Goal: Task Accomplishment & Management: Use online tool/utility

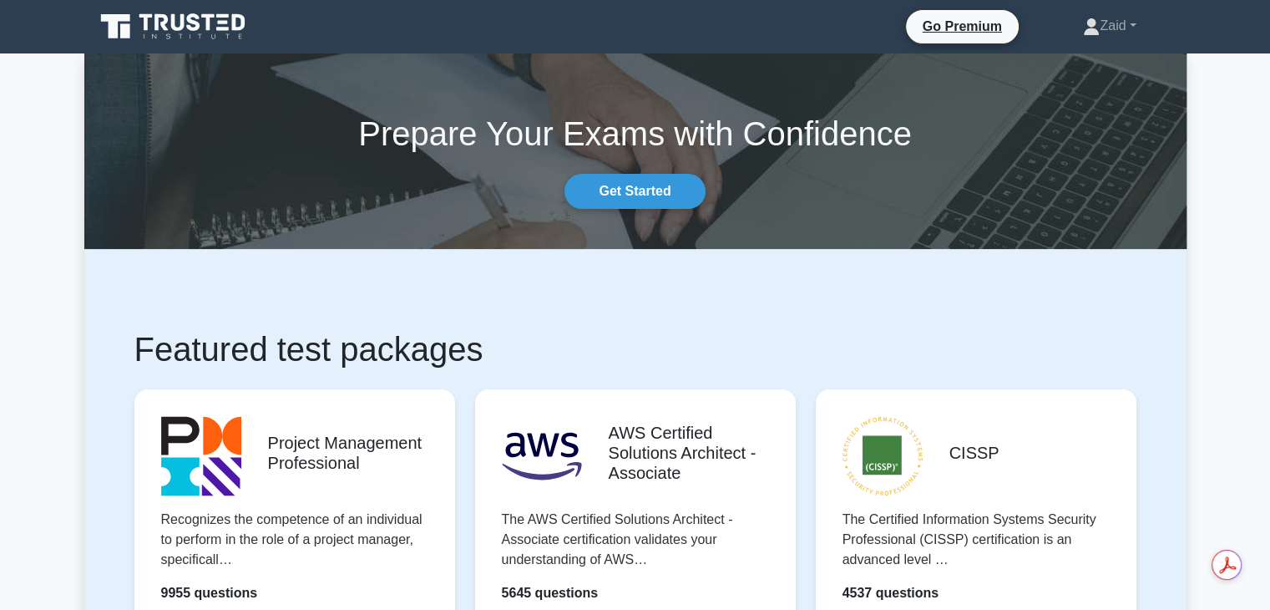
scroll to position [324, 0]
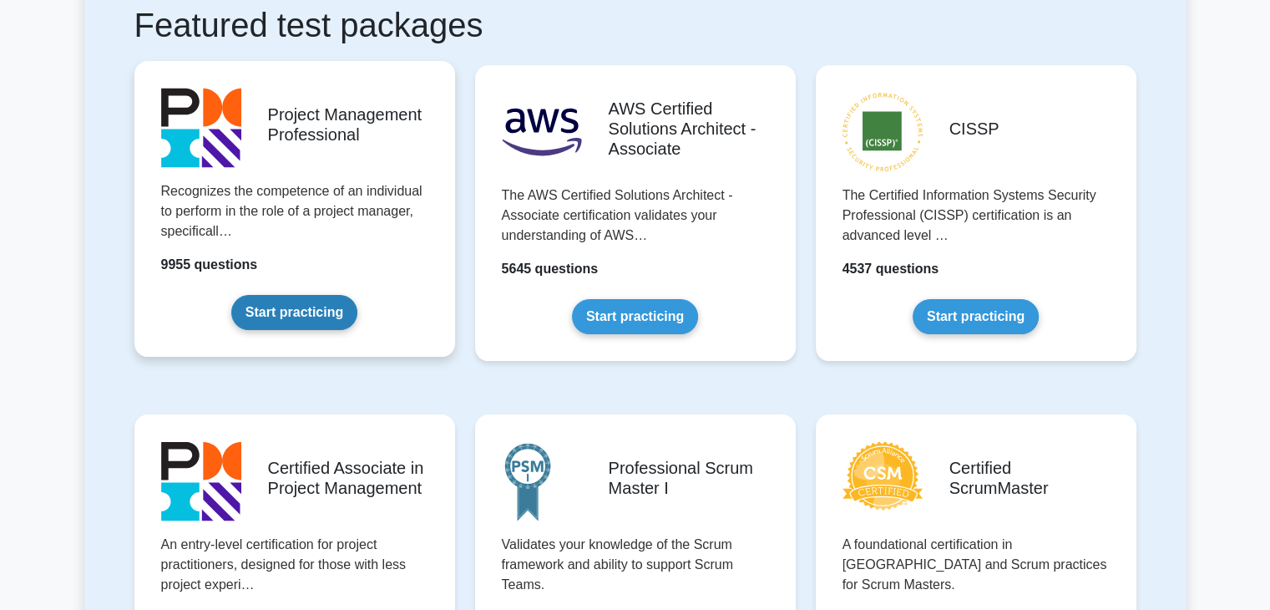
click at [303, 310] on link "Start practicing" at bounding box center [294, 312] width 126 height 35
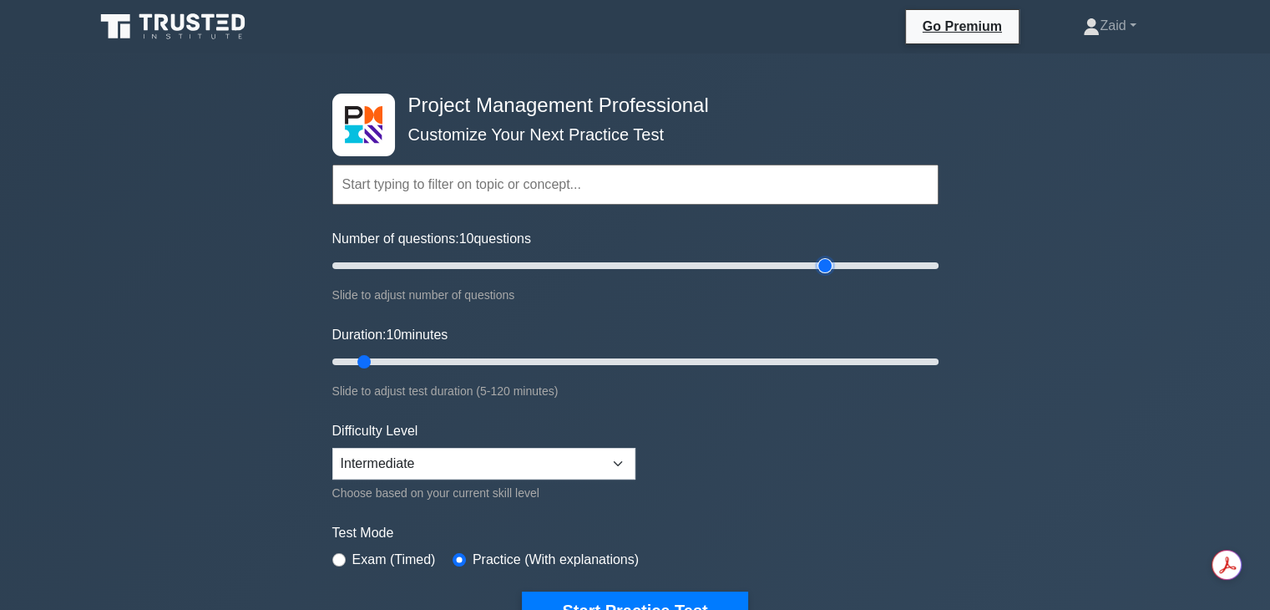
click at [825, 266] on input "Number of questions: 10 questions" at bounding box center [635, 266] width 606 height 20
click at [856, 265] on input "Number of questions: 175 questions" at bounding box center [635, 266] width 606 height 20
click at [879, 263] on input "Number of questions: 185 questions" at bounding box center [635, 266] width 606 height 20
click at [899, 263] on input "Number of questions: 185 questions" at bounding box center [635, 266] width 606 height 20
click at [884, 268] on input "Number of questions: 190 questions" at bounding box center [635, 266] width 606 height 20
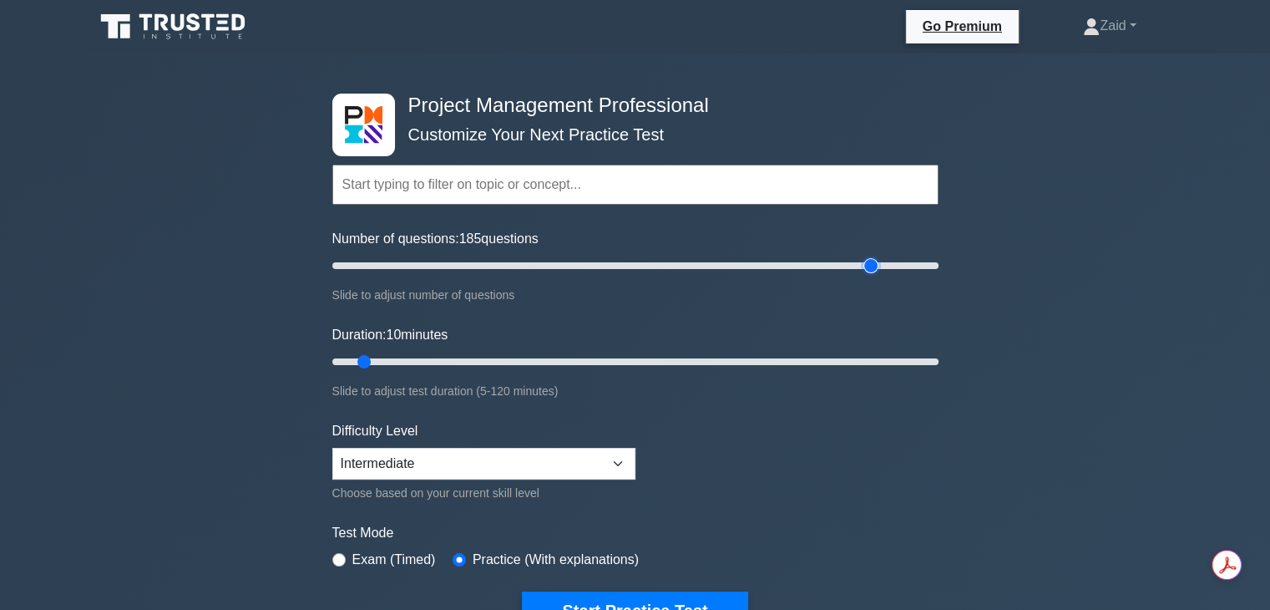
type input "180"
click at [878, 268] on input "Number of questions: 185 questions" at bounding box center [635, 266] width 606 height 20
type input "120"
click at [935, 357] on input "Duration: 120 minutes" at bounding box center [635, 362] width 606 height 20
click at [696, 600] on button "Start Practice Test" at bounding box center [634, 610] width 225 height 38
